Goal: Transaction & Acquisition: Purchase product/service

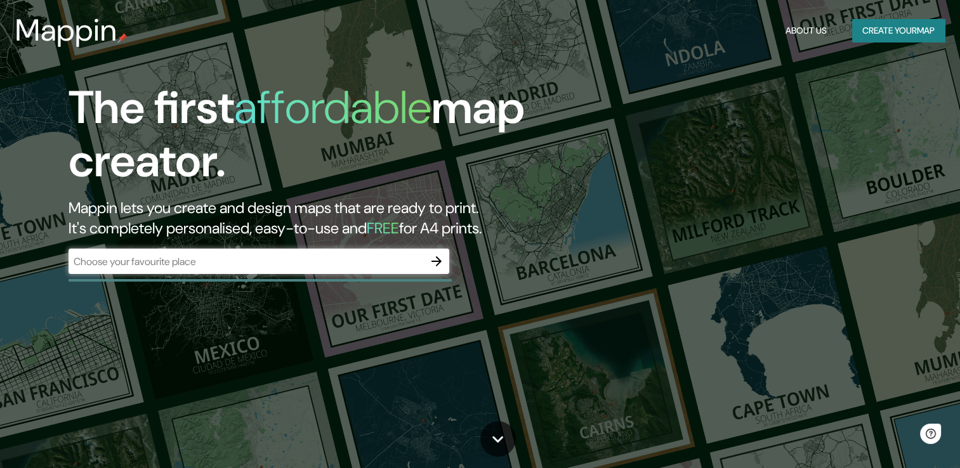
click at [307, 270] on div "​" at bounding box center [259, 261] width 381 height 25
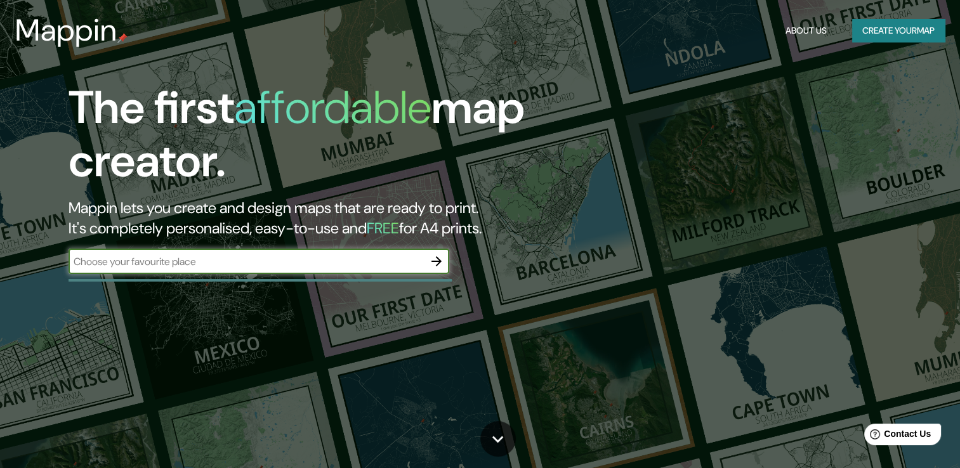
type input "P"
type input "lima"
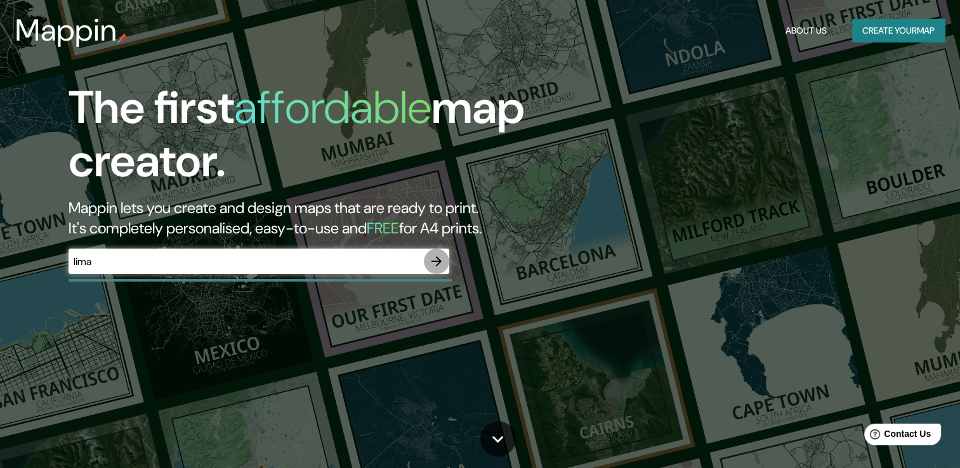
click at [435, 265] on icon "button" at bounding box center [436, 261] width 15 height 15
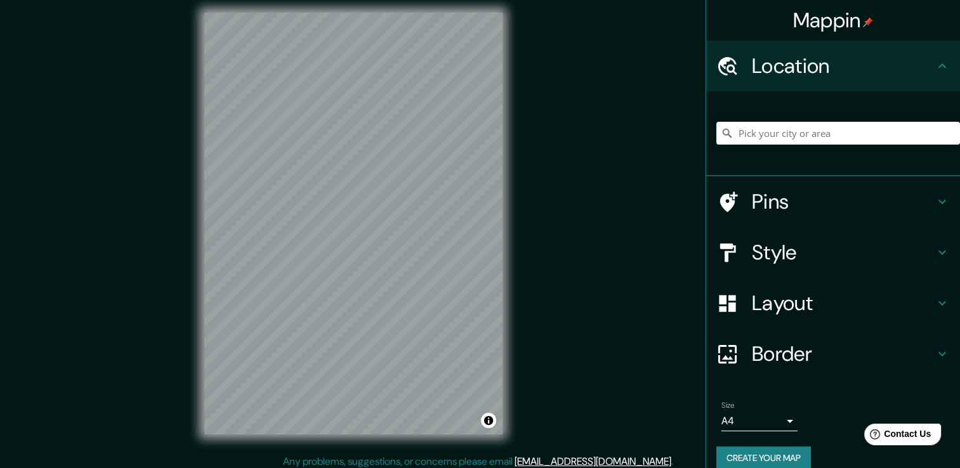
scroll to position [6, 0]
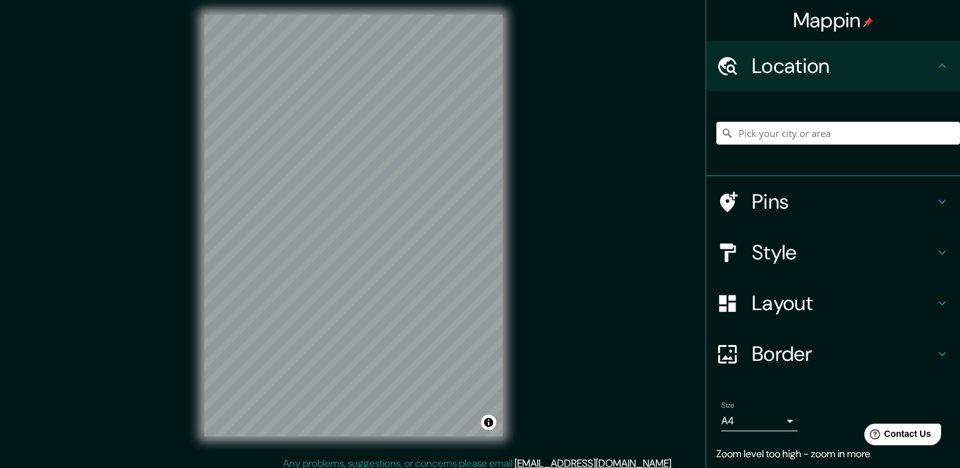
click at [596, 221] on div "Mappin Location Pins Style Layout Border Choose a border. Hint : you can make l…" at bounding box center [480, 235] width 960 height 482
click at [196, 122] on div "© Mapbox © OpenStreetMap Improve this map" at bounding box center [353, 225] width 339 height 462
click at [802, 194] on h4 "Pins" at bounding box center [843, 201] width 183 height 25
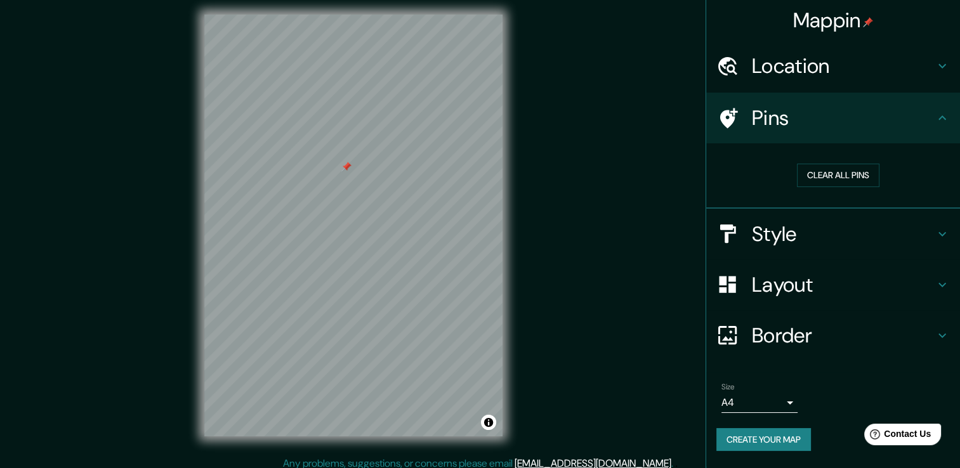
click at [860, 126] on h4 "Pins" at bounding box center [843, 117] width 183 height 25
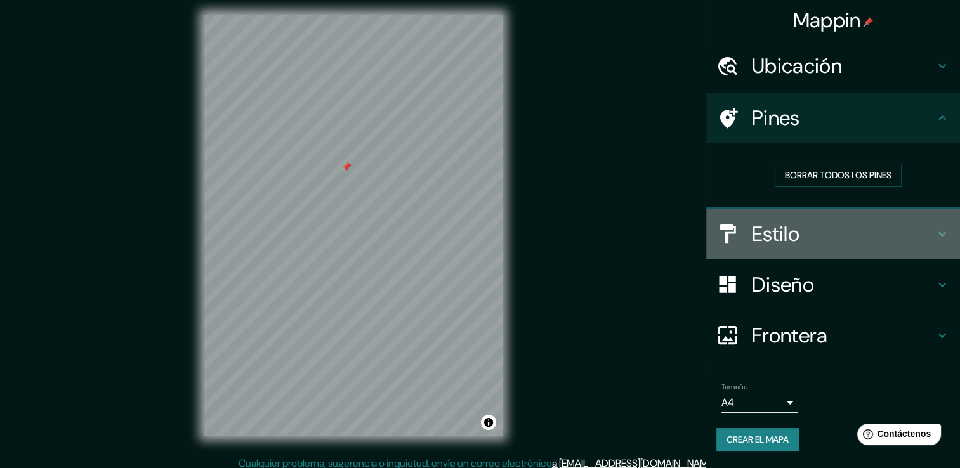
click at [883, 220] on div "Estilo" at bounding box center [833, 234] width 254 height 51
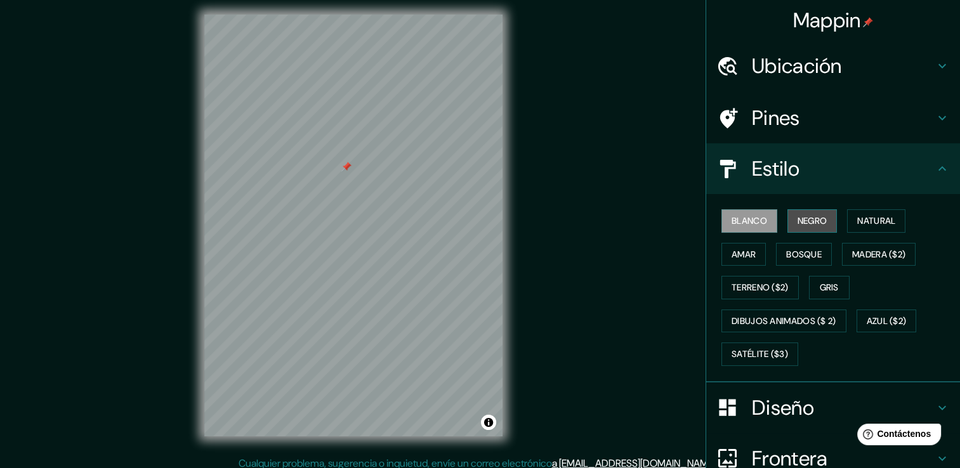
click at [814, 225] on font "Negro" at bounding box center [813, 221] width 30 height 16
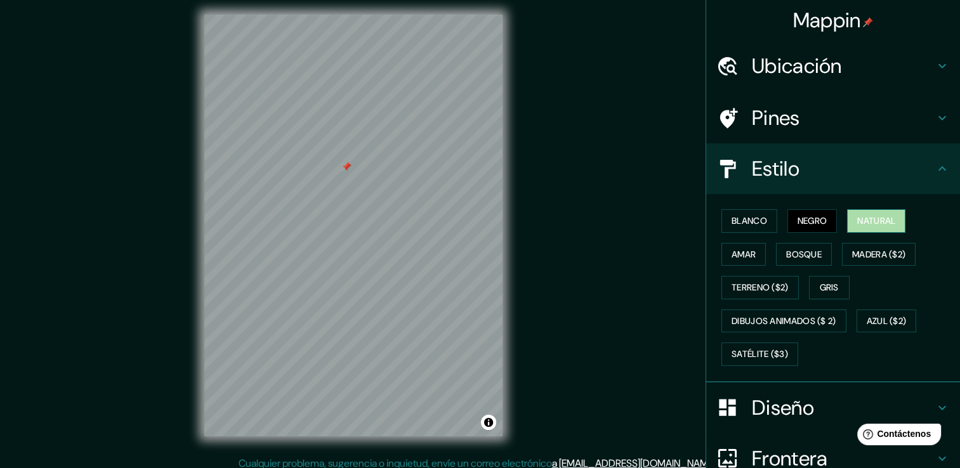
click at [863, 218] on font "Natural" at bounding box center [876, 221] width 38 height 16
click at [751, 217] on font "Blanco" at bounding box center [750, 221] width 36 height 16
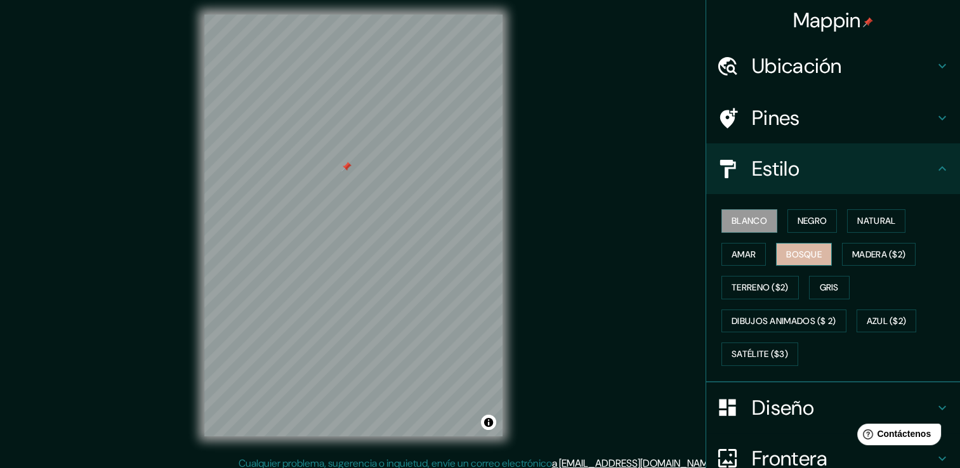
click at [812, 255] on font "Bosque" at bounding box center [804, 255] width 36 height 16
click at [732, 249] on font "Amar" at bounding box center [744, 255] width 24 height 16
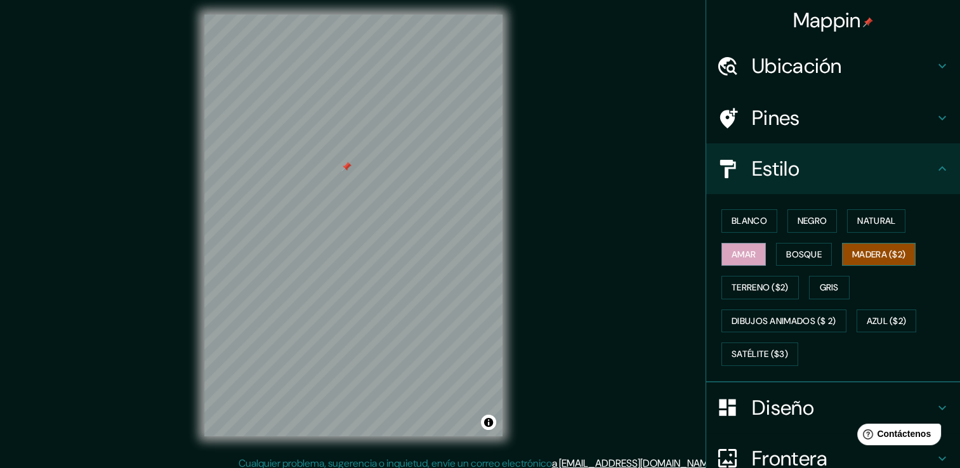
click at [856, 258] on font "Madera ($2)" at bounding box center [878, 255] width 53 height 16
click at [827, 291] on font "Gris" at bounding box center [829, 288] width 19 height 16
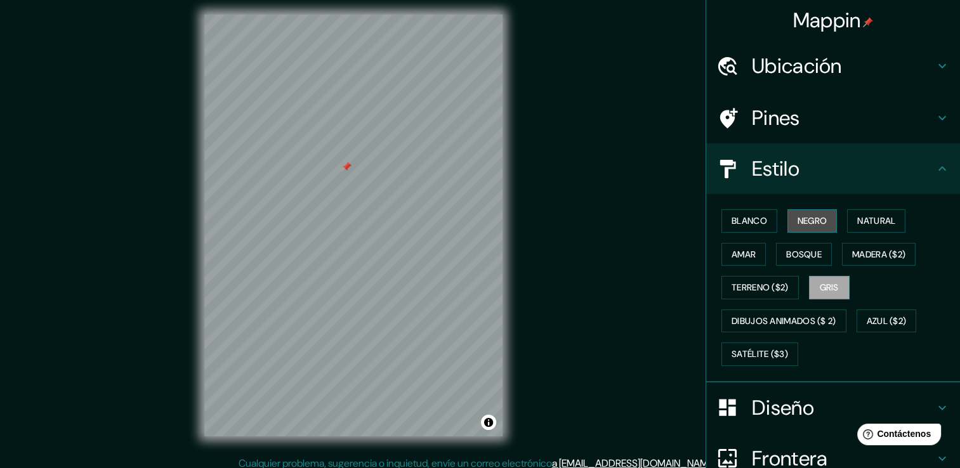
click at [799, 214] on font "Negro" at bounding box center [813, 221] width 30 height 16
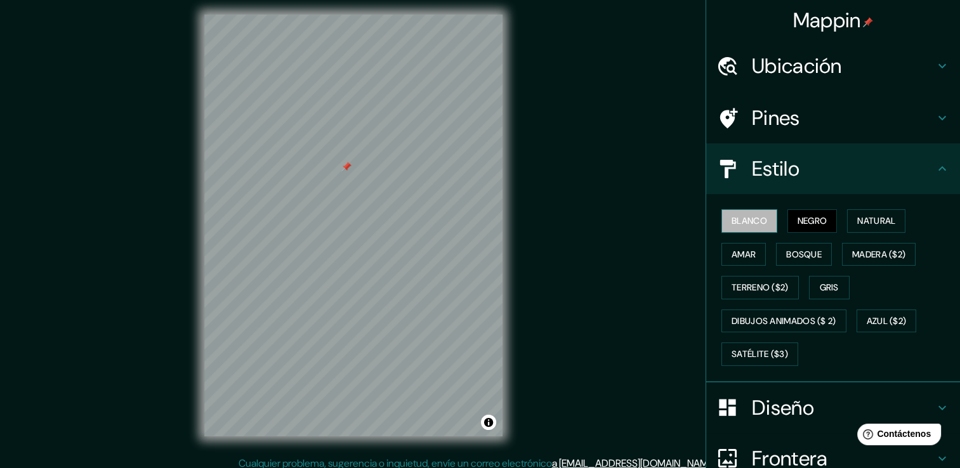
click at [747, 218] on font "Blanco" at bounding box center [750, 221] width 36 height 16
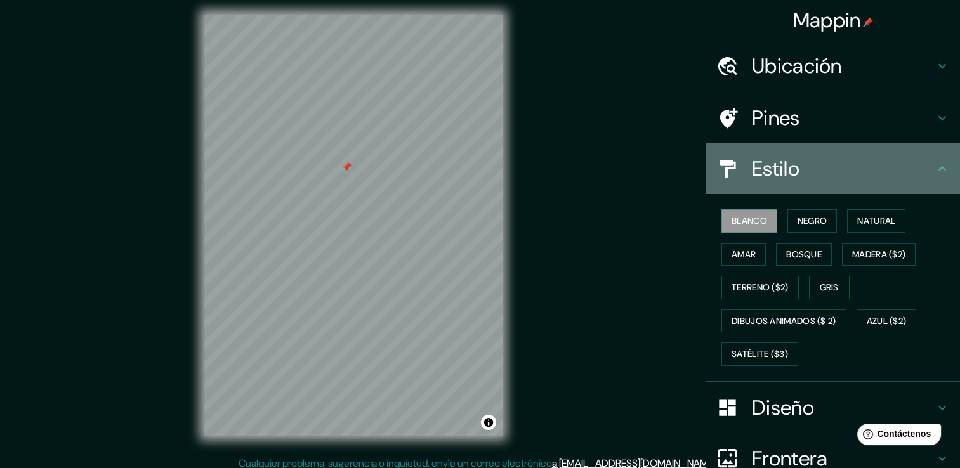
click at [900, 169] on h4 "Estilo" at bounding box center [843, 168] width 183 height 25
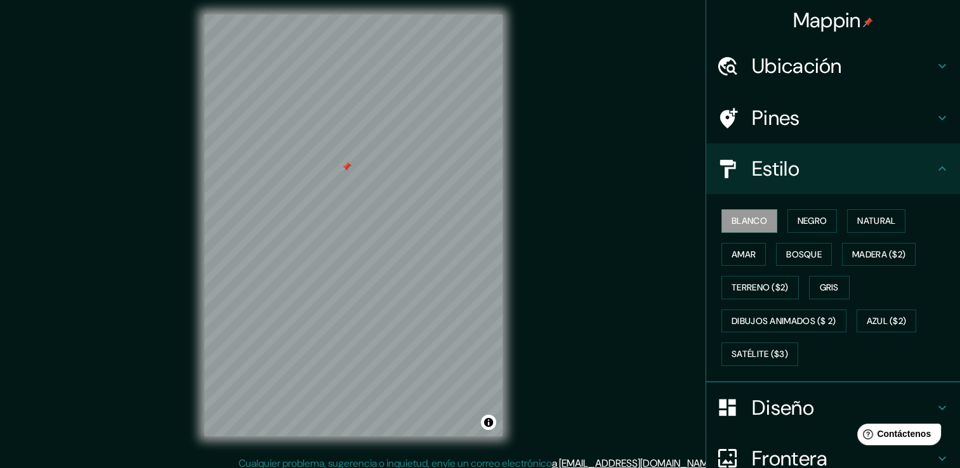
click at [935, 67] on icon at bounding box center [942, 65] width 15 height 15
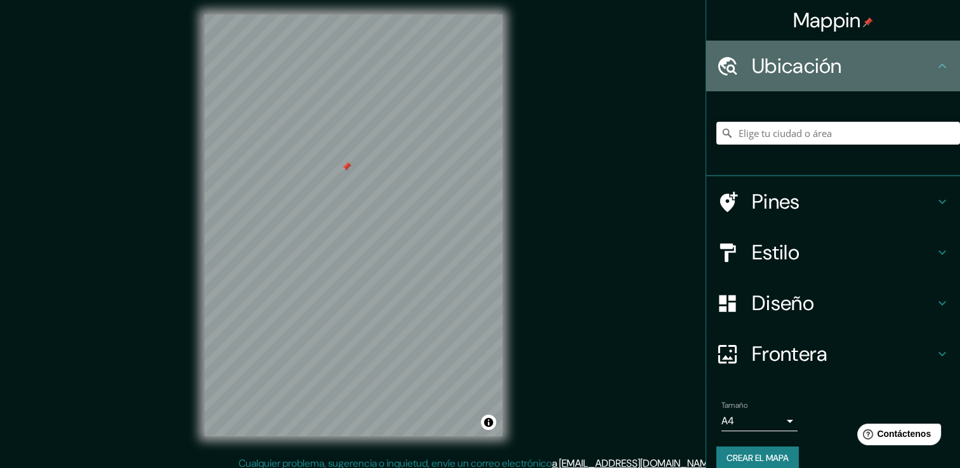
click at [935, 67] on icon at bounding box center [942, 65] width 15 height 15
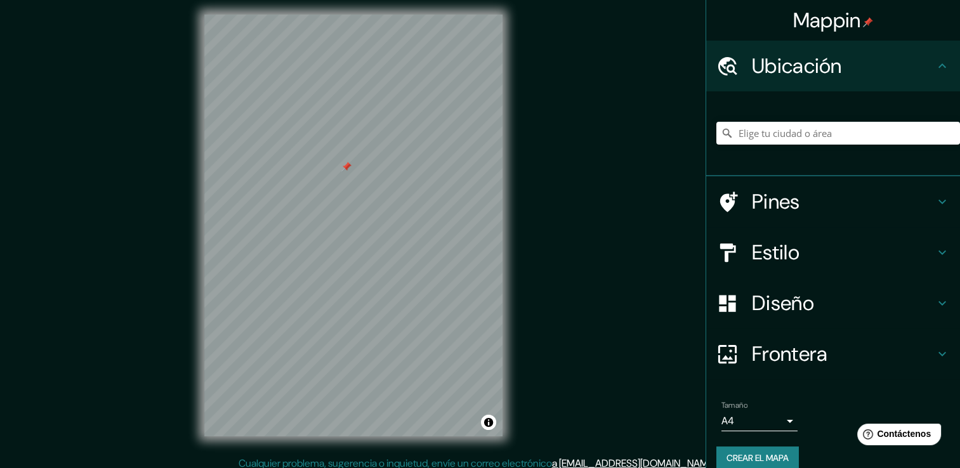
click at [914, 204] on h4 "Pines" at bounding box center [843, 201] width 183 height 25
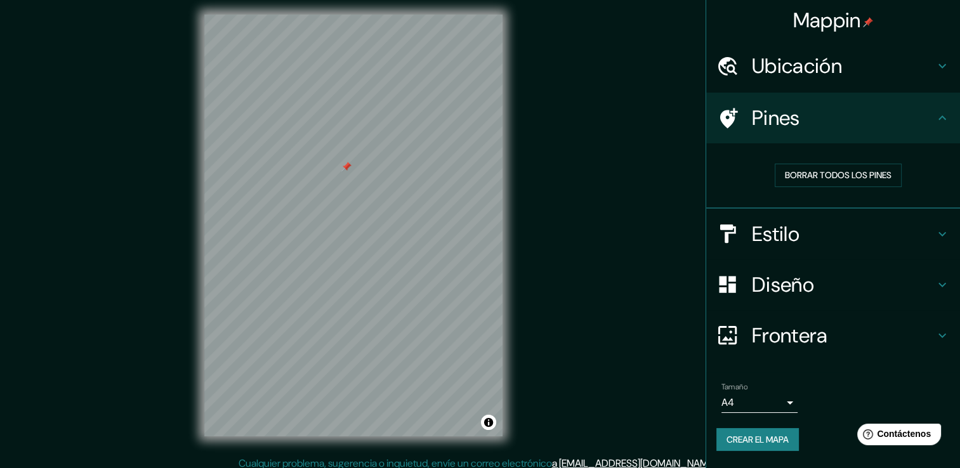
click at [934, 283] on h4 "Diseño" at bounding box center [843, 284] width 183 height 25
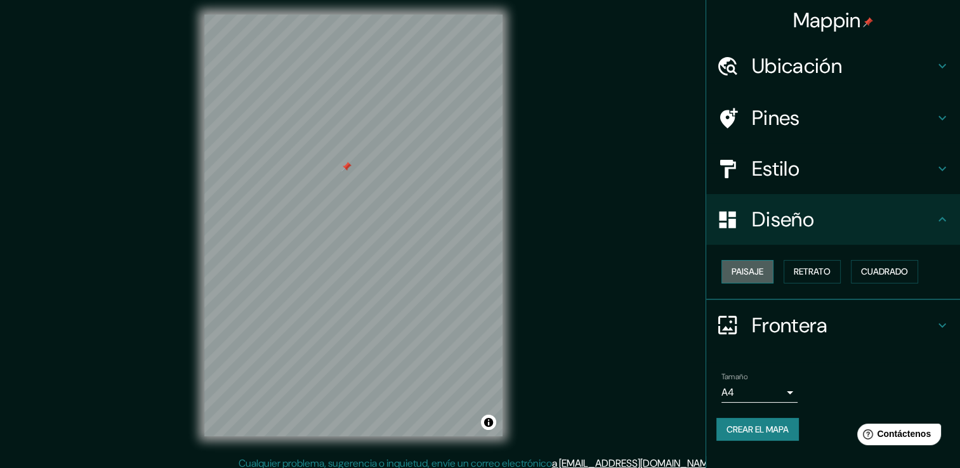
click at [758, 268] on font "Paisaje" at bounding box center [748, 272] width 32 height 16
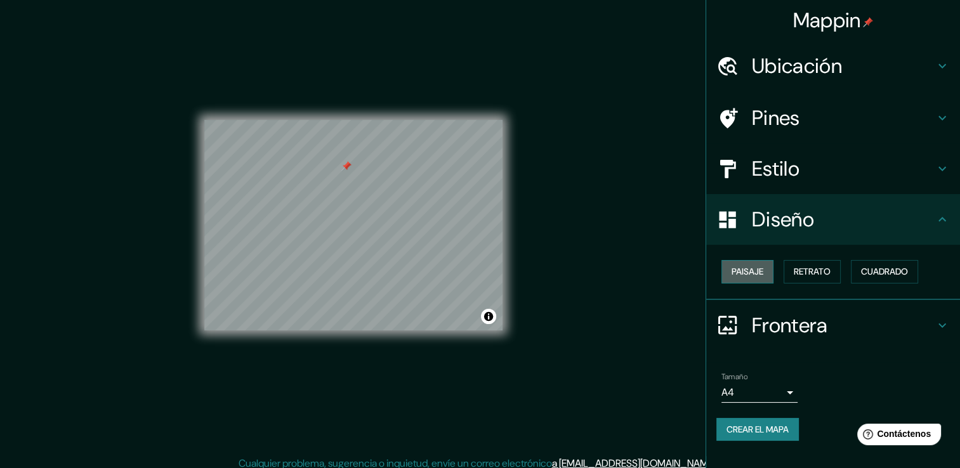
click at [758, 268] on font "Paisaje" at bounding box center [748, 272] width 32 height 16
click at [795, 265] on font "Retrato" at bounding box center [812, 272] width 37 height 16
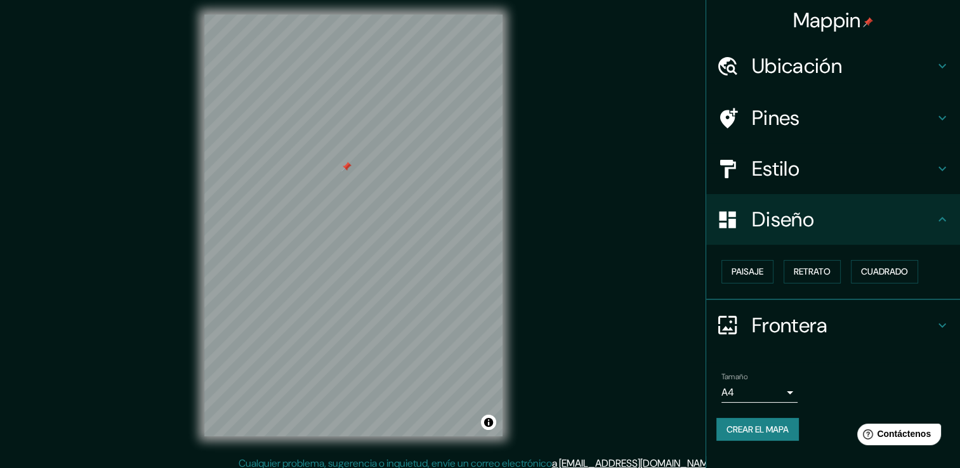
click at [912, 284] on div "Paisaje Retrato Cuadrado" at bounding box center [838, 272] width 244 height 34
click at [906, 273] on font "Cuadrado" at bounding box center [884, 272] width 47 height 16
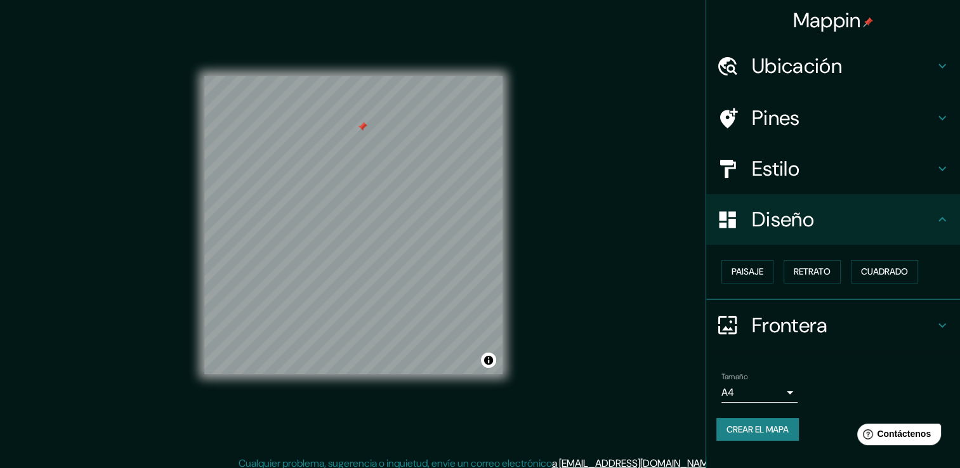
click at [617, 140] on div "Mappin Ubicación Pines Estilo Diseño Paisaje Retrato Cuadrado Frontera Elige un…" at bounding box center [480, 235] width 960 height 482
click at [362, 126] on div at bounding box center [362, 127] width 10 height 10
click at [629, 171] on div "Mappin Ubicación Pines Estilo Diseño Paisaje Retrato Cuadrado Frontera Elige un…" at bounding box center [480, 235] width 960 height 482
click at [912, 218] on h4 "Diseño" at bounding box center [843, 219] width 183 height 25
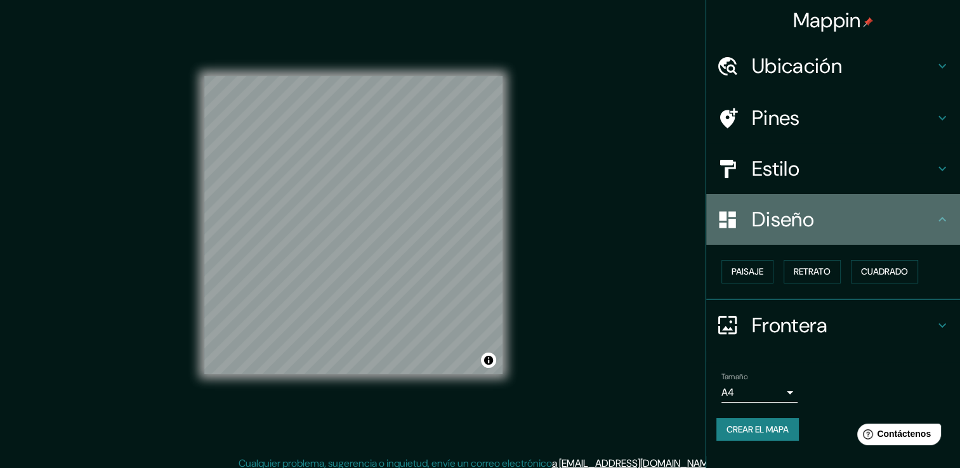
click at [872, 225] on h4 "Diseño" at bounding box center [843, 219] width 183 height 25
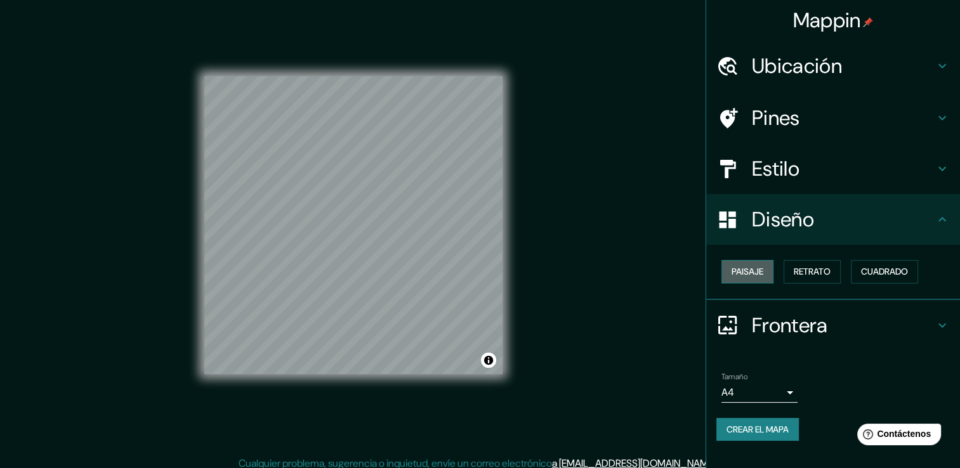
click at [740, 265] on font "Paisaje" at bounding box center [748, 272] width 32 height 16
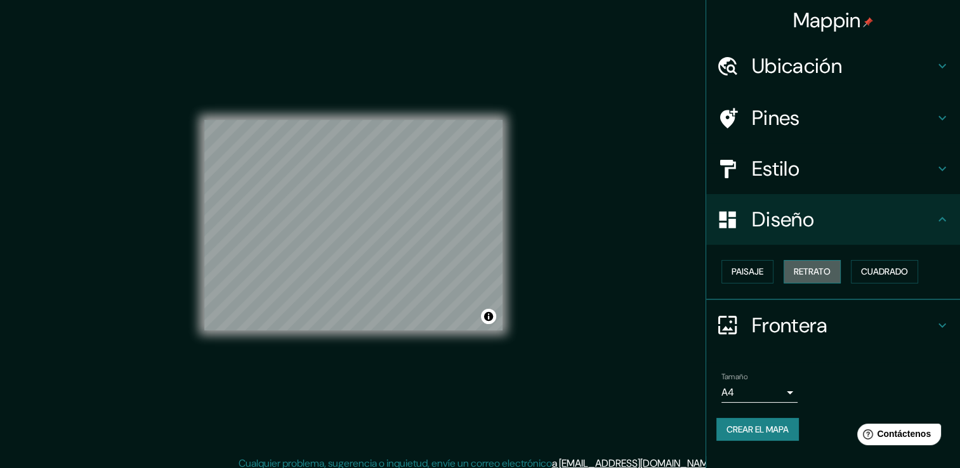
click at [815, 273] on font "Retrato" at bounding box center [812, 272] width 37 height 16
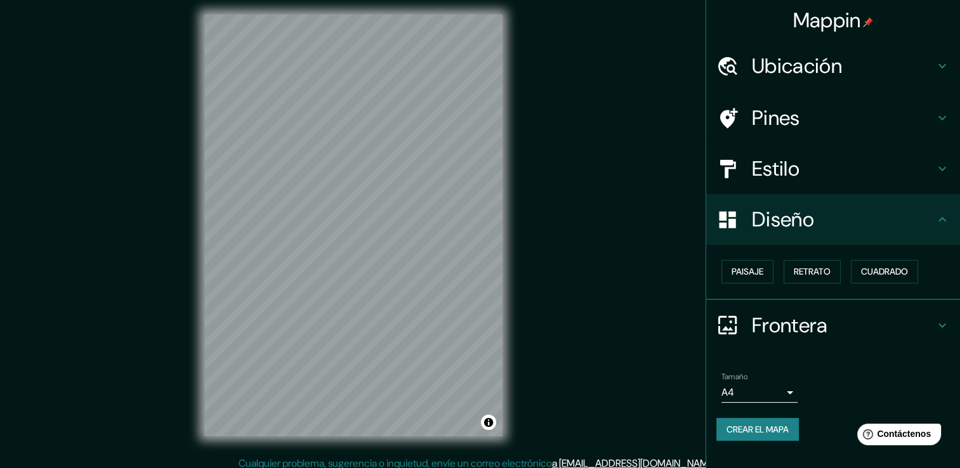
click at [886, 324] on h4 "Frontera" at bounding box center [843, 325] width 183 height 25
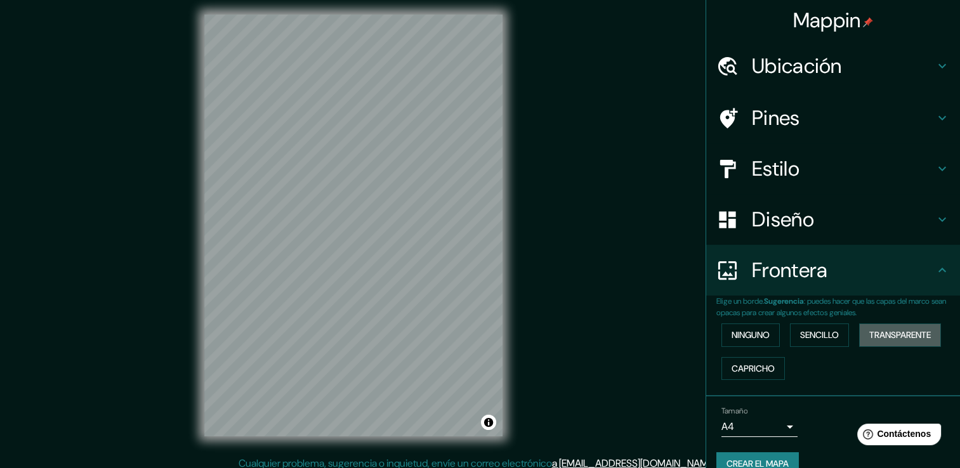
click at [886, 324] on button "Transparente" at bounding box center [900, 335] width 82 height 23
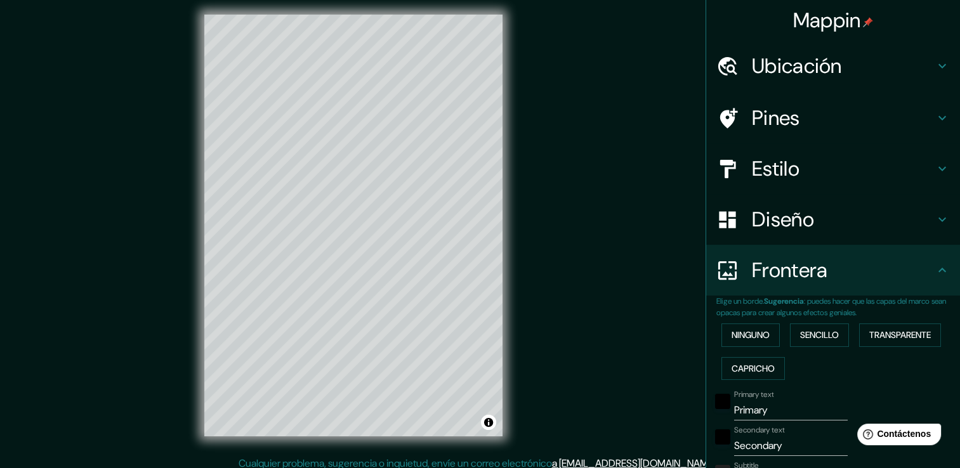
click at [866, 290] on div "Frontera" at bounding box center [833, 270] width 254 height 51
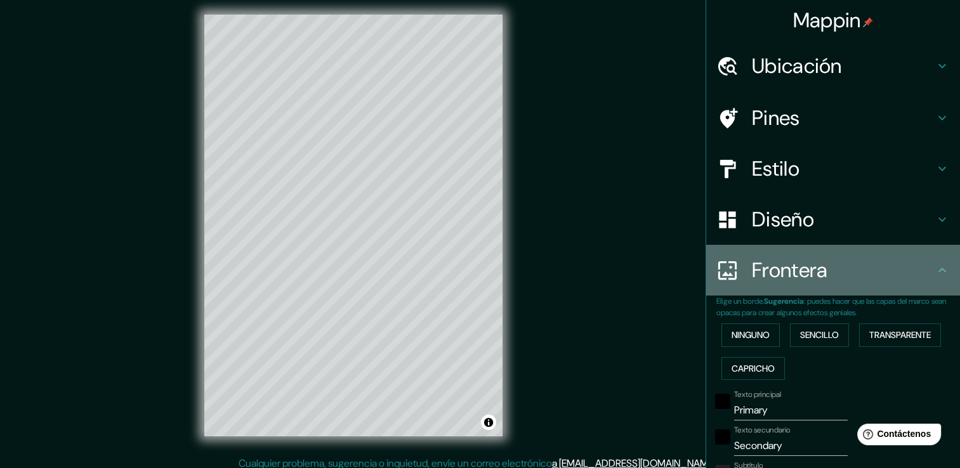
click at [896, 273] on h4 "Frontera" at bounding box center [843, 270] width 183 height 25
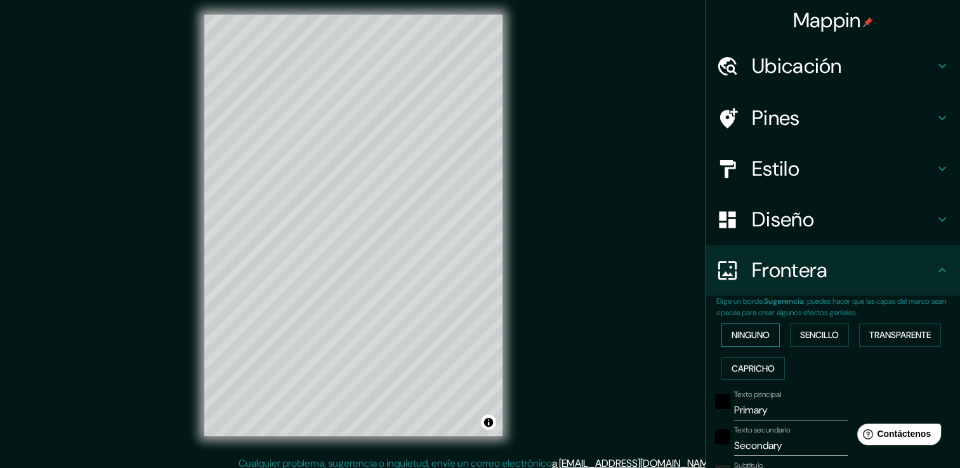
click at [732, 341] on font "Ninguno" at bounding box center [751, 335] width 38 height 16
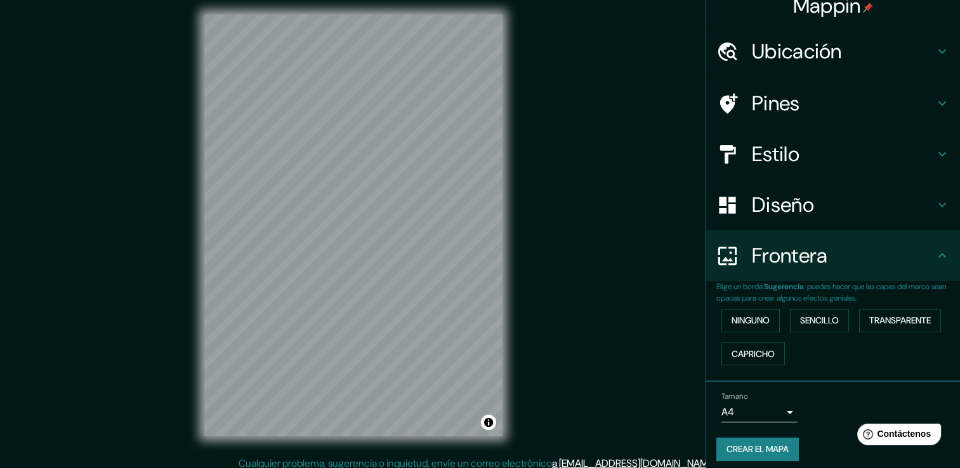
scroll to position [21, 0]
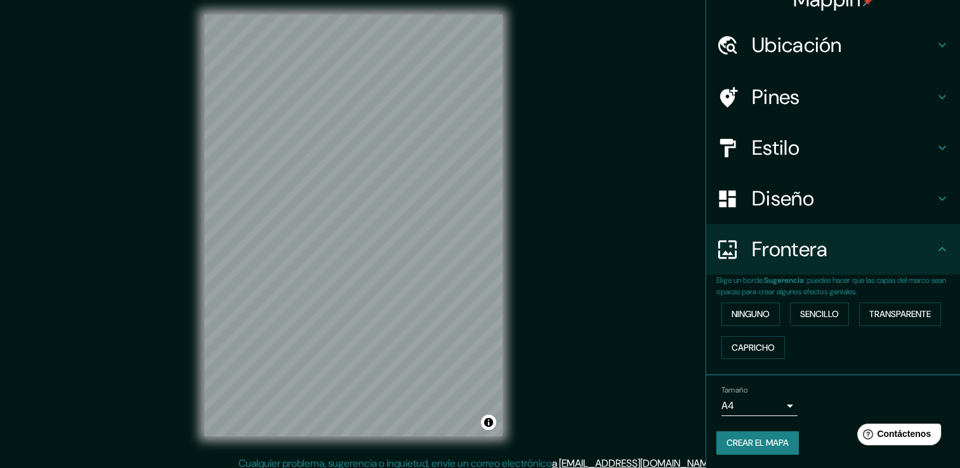
click at [744, 393] on div "Tamaño A4 single" at bounding box center [759, 401] width 76 height 30
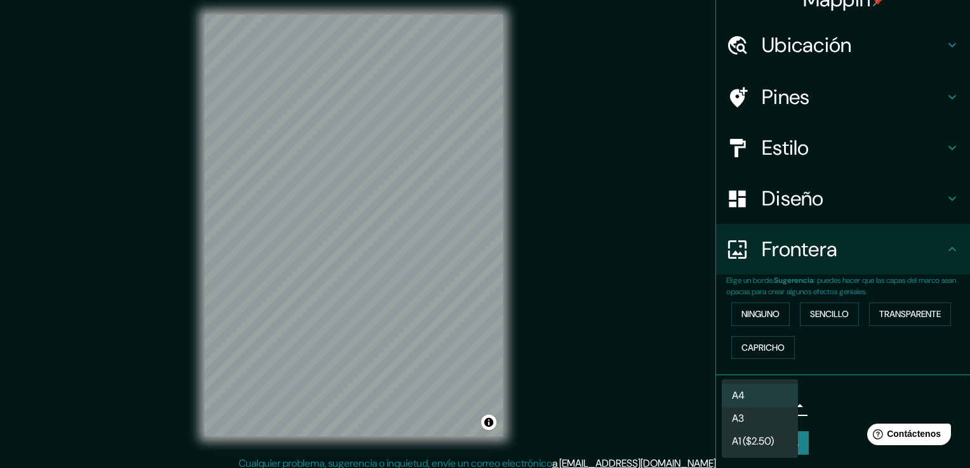
click at [747, 405] on body "Mappin Ubicación Pines Estilo Diseño Frontera Elige un borde. Sugerencia : pued…" at bounding box center [485, 228] width 970 height 468
click at [766, 421] on li "A3" at bounding box center [759, 418] width 76 height 23
type input "a4"
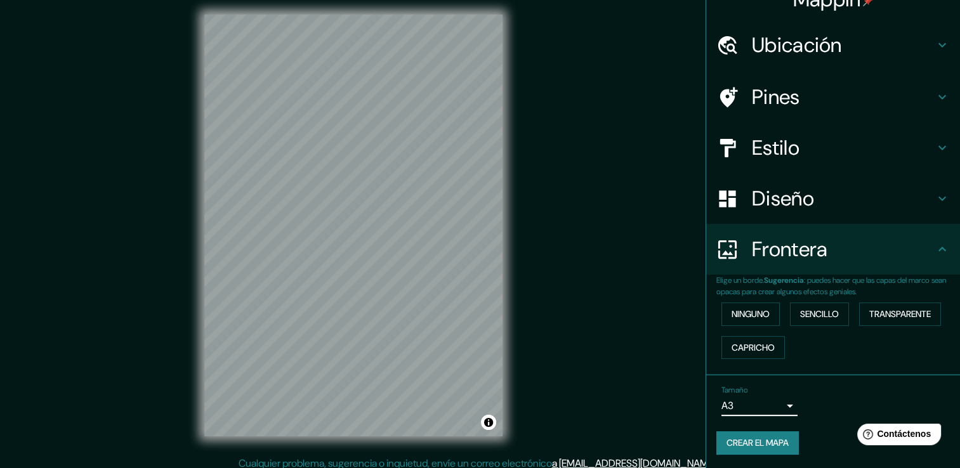
click at [735, 441] on font "Crear el mapa" at bounding box center [758, 443] width 62 height 16
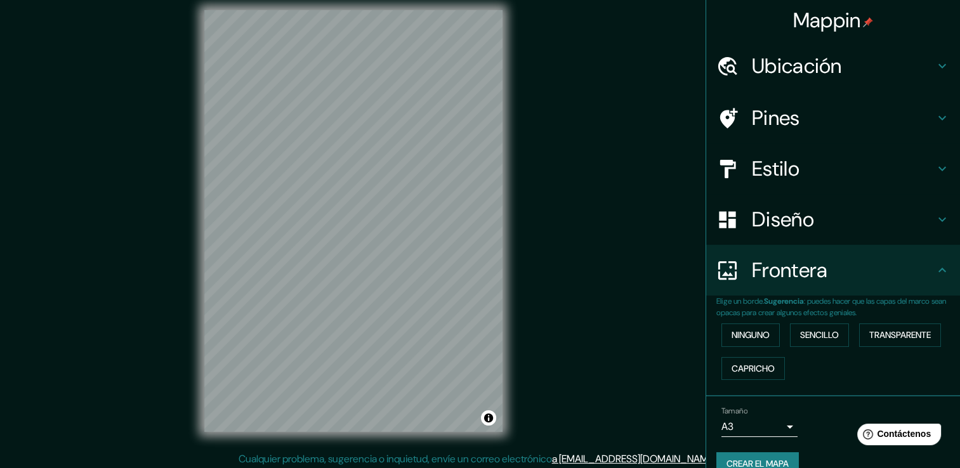
scroll to position [14, 0]
